Goal: Transaction & Acquisition: Purchase product/service

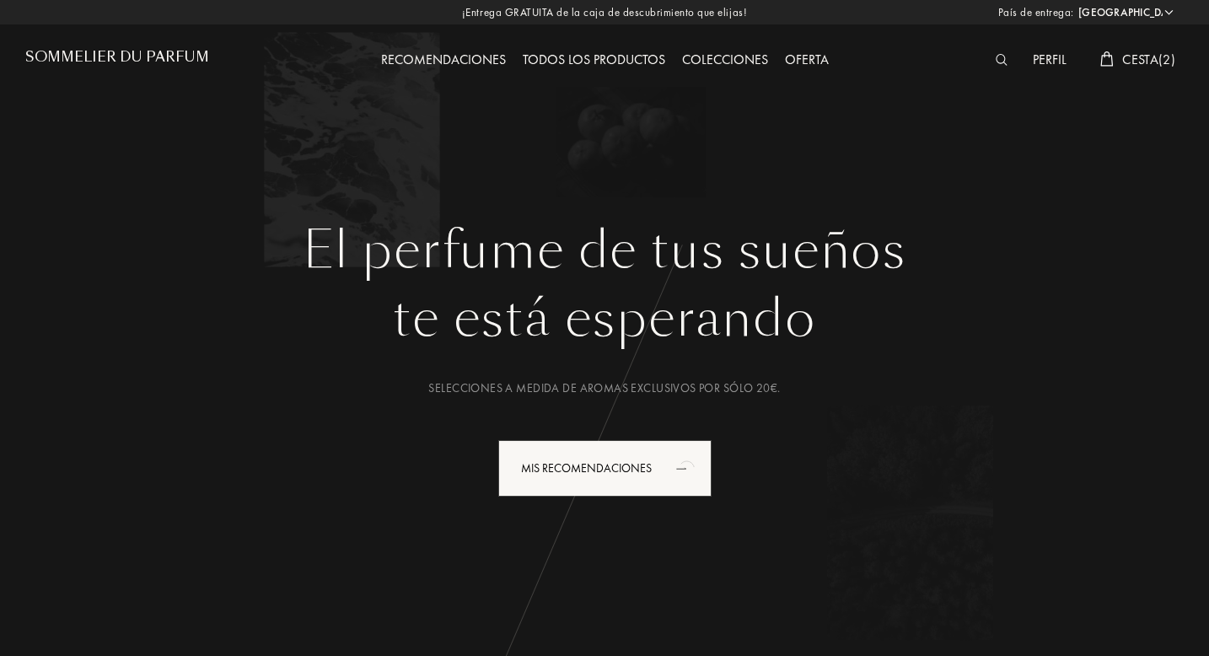
select select "ES"
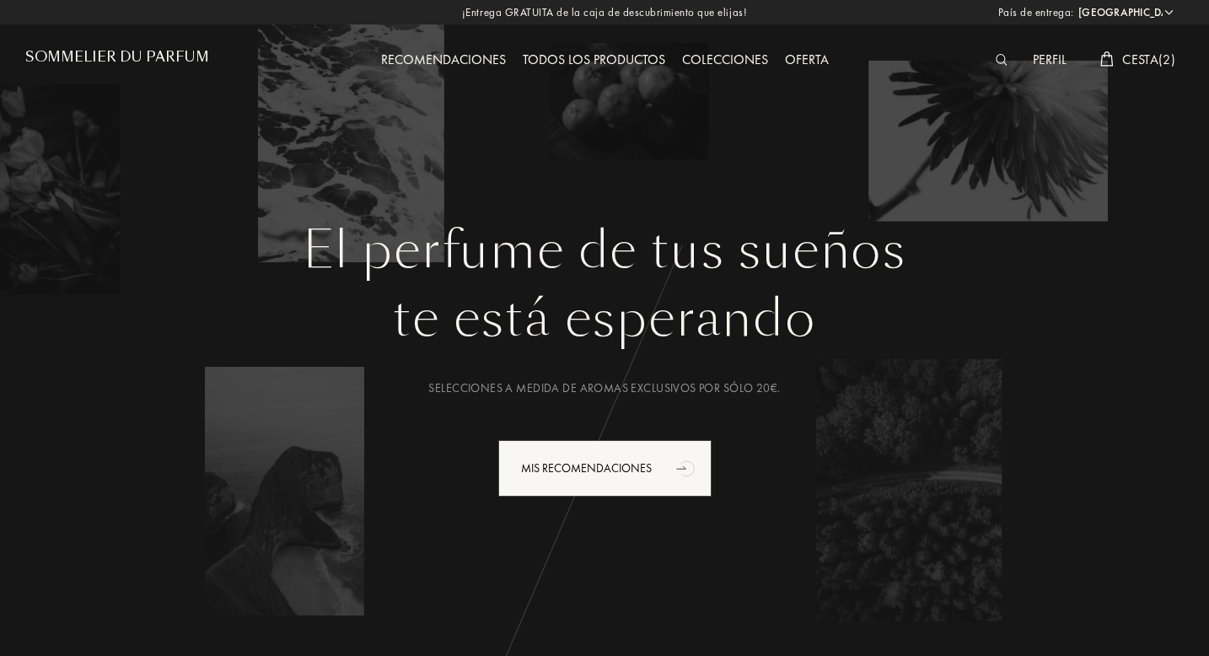
click at [580, 59] on div "Todos los productos" at bounding box center [593, 61] width 159 height 22
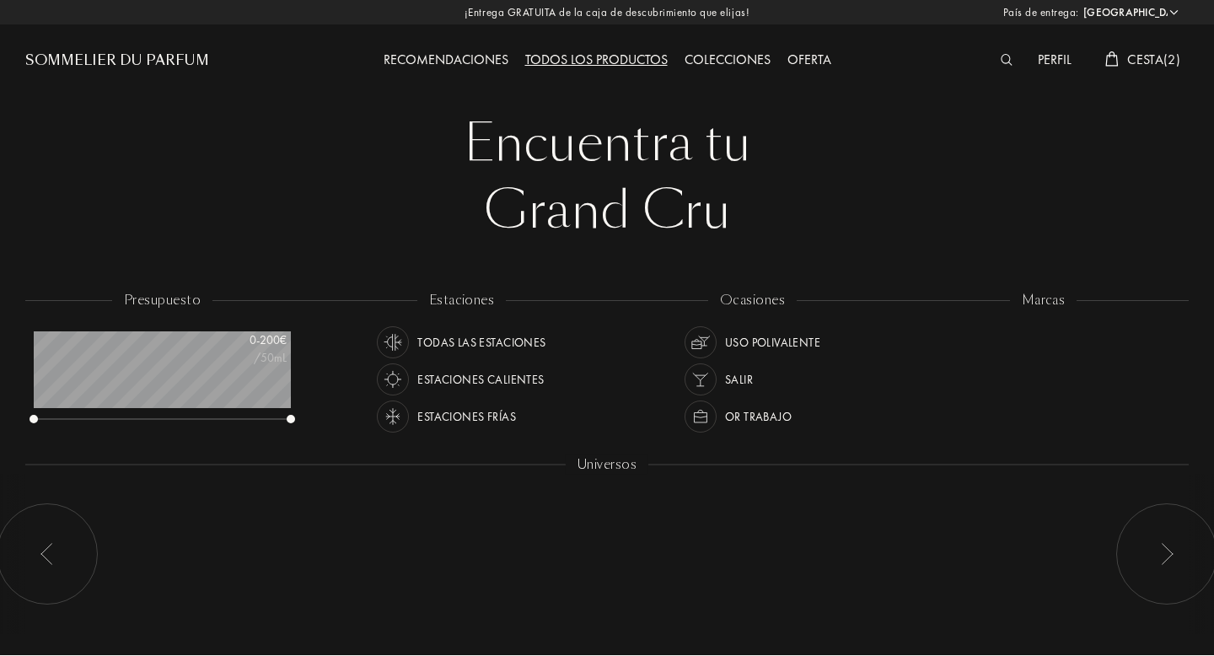
select select "ES"
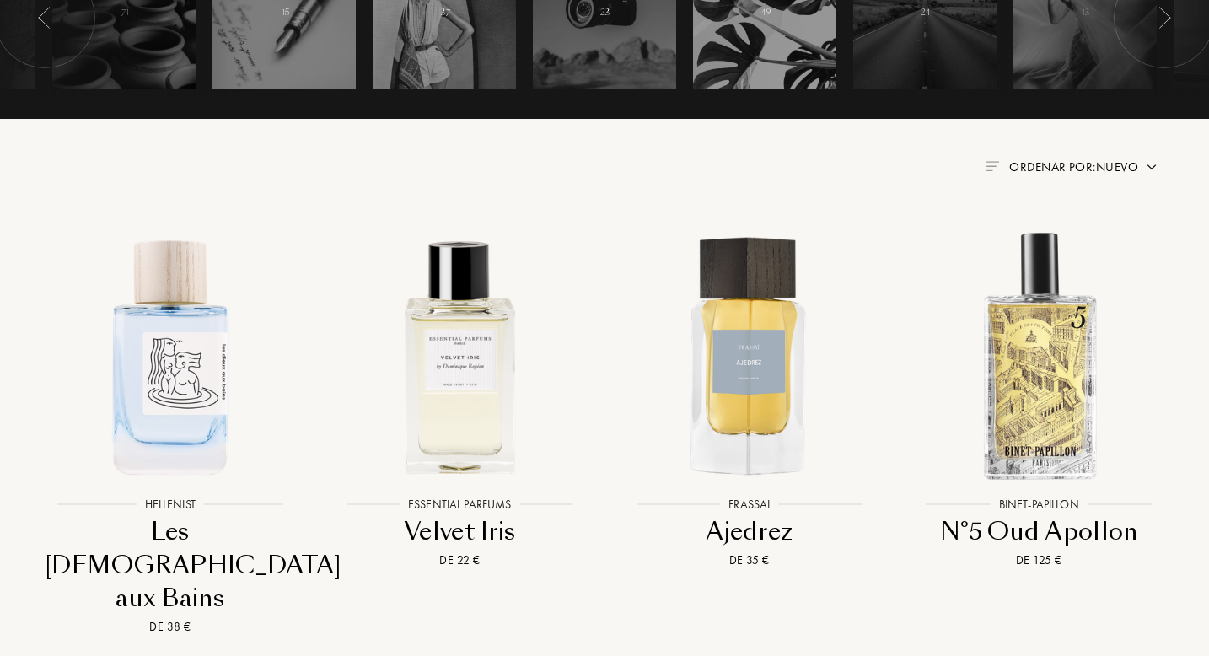
scroll to position [538, 0]
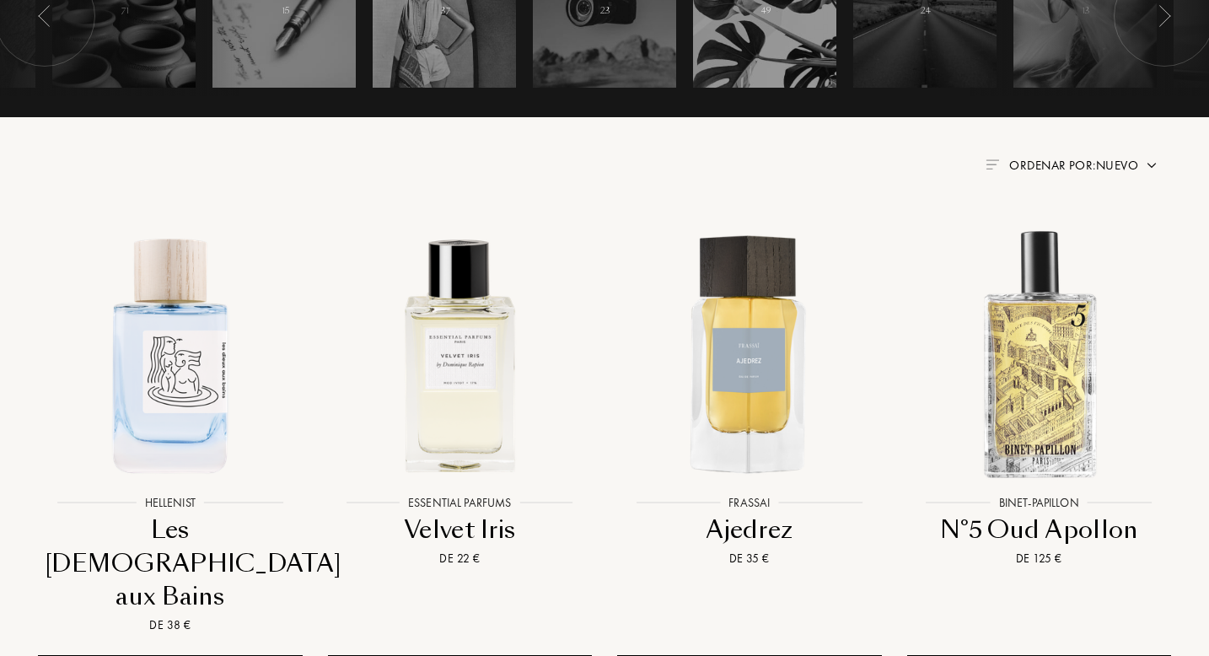
click at [1124, 170] on span "Ordenar por: Nuevo" at bounding box center [1073, 165] width 129 height 17
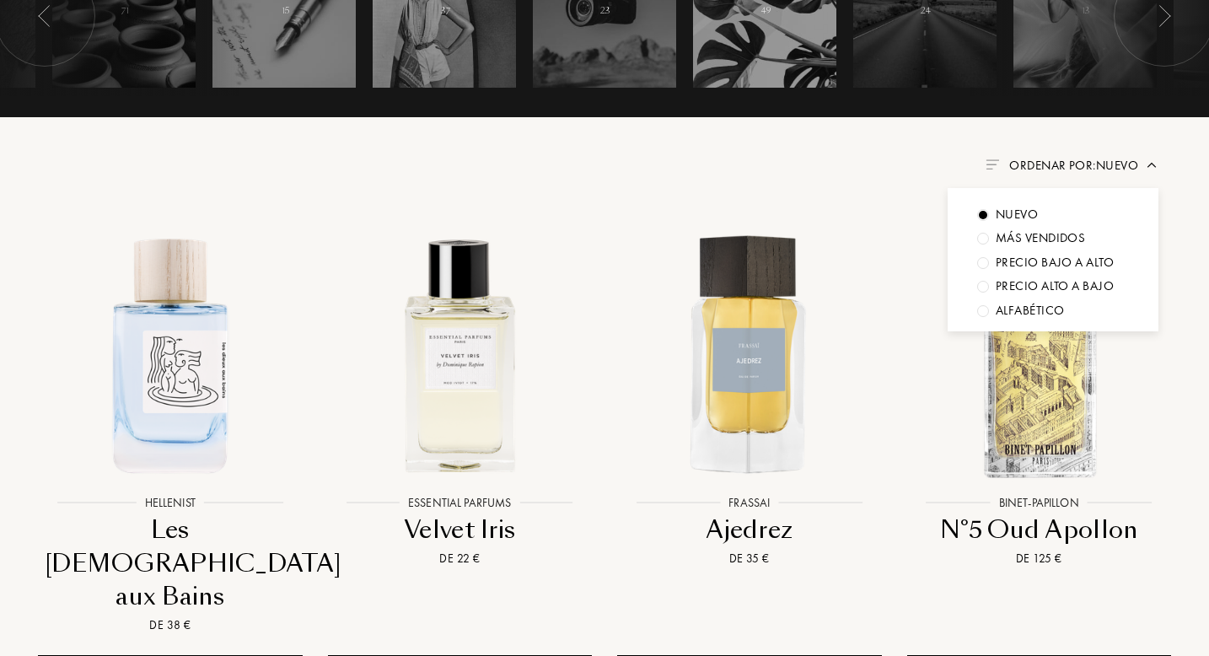
click at [1084, 233] on div "Más vendidos" at bounding box center [1040, 237] width 89 height 19
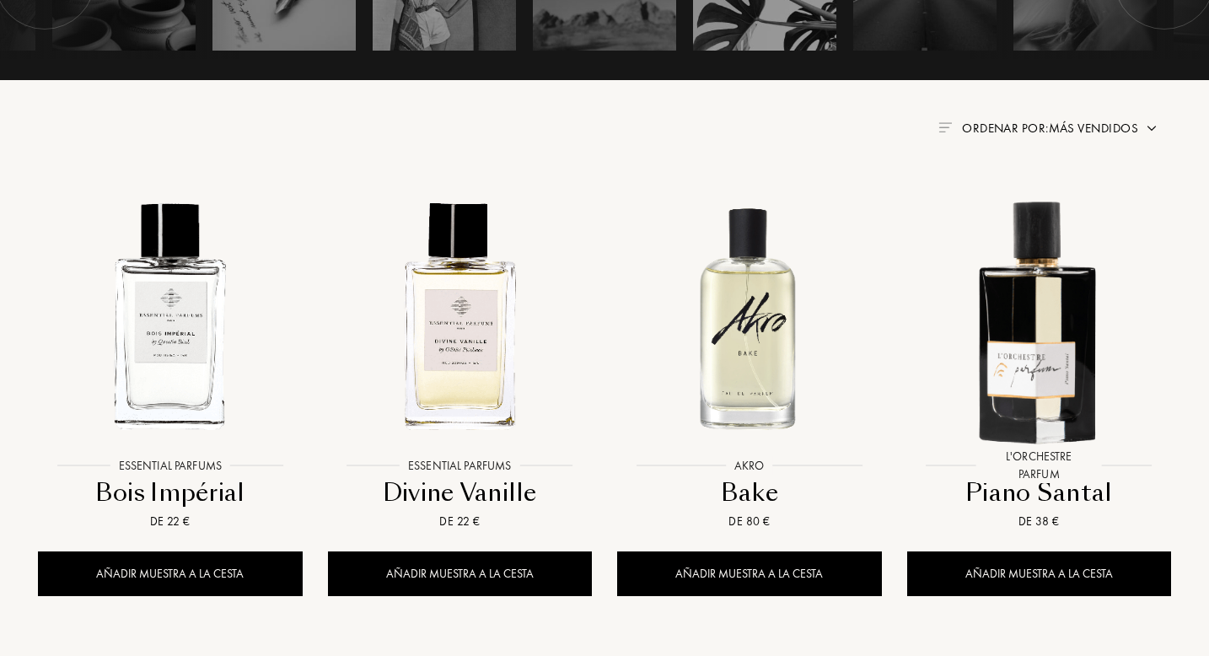
scroll to position [561, 0]
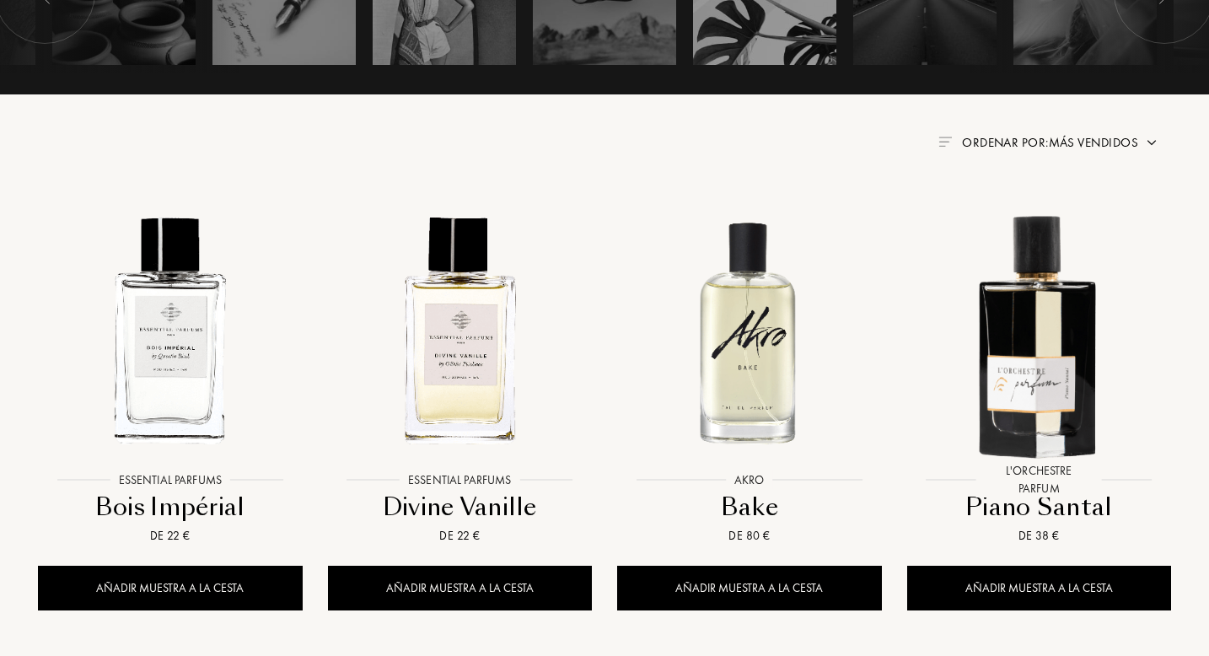
click at [1109, 142] on span "Ordenar por: Más vendidos" at bounding box center [1050, 142] width 176 height 17
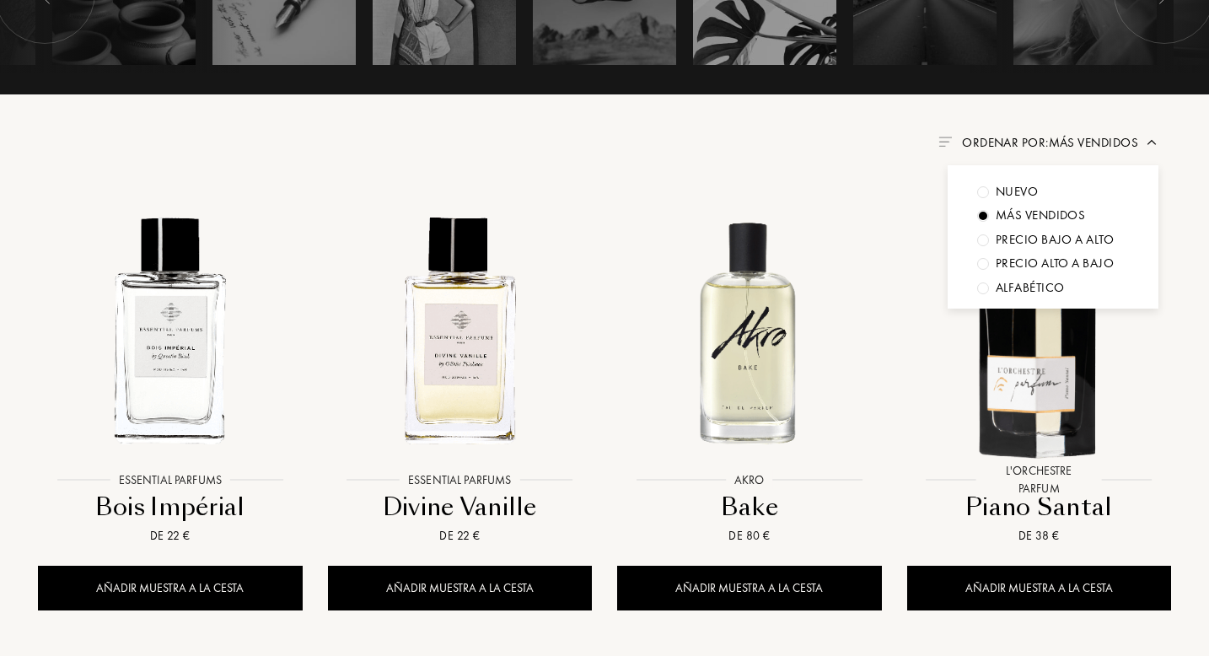
click at [1007, 190] on div "Nuevo" at bounding box center [1017, 191] width 42 height 19
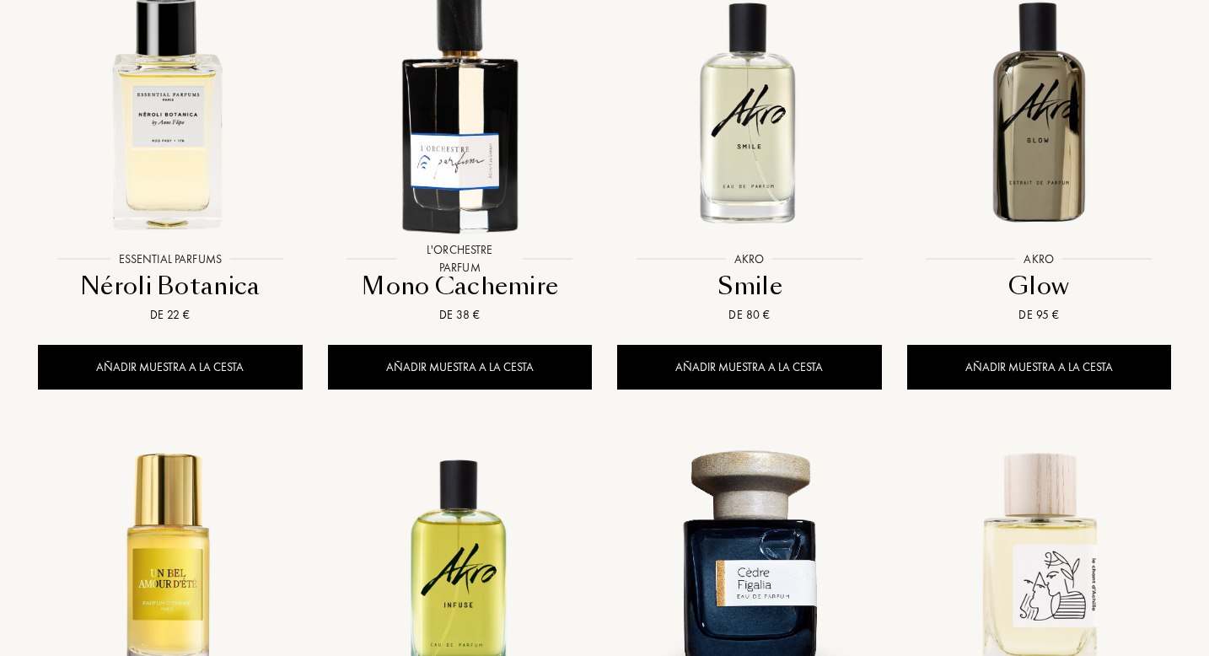
scroll to position [1321, 0]
